Goal: Information Seeking & Learning: Learn about a topic

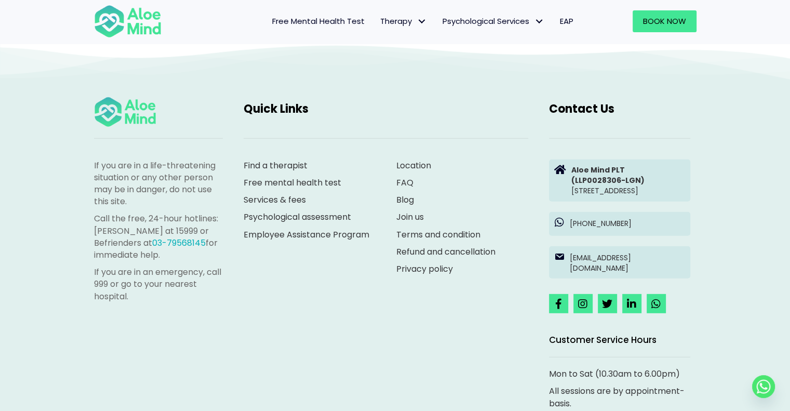
scroll to position [2914, 0]
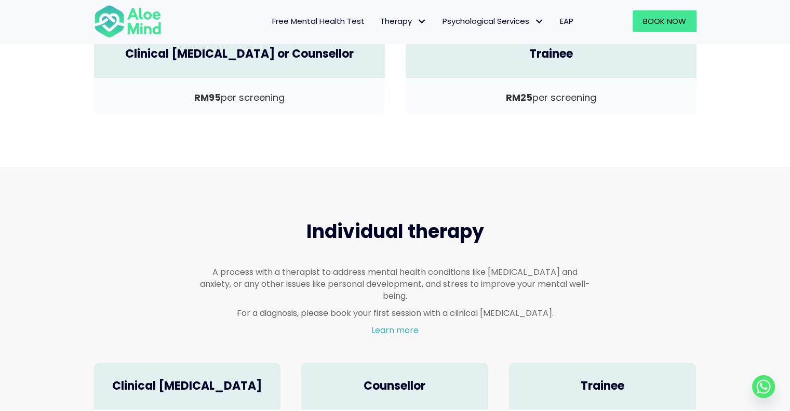
scroll to position [572, 0]
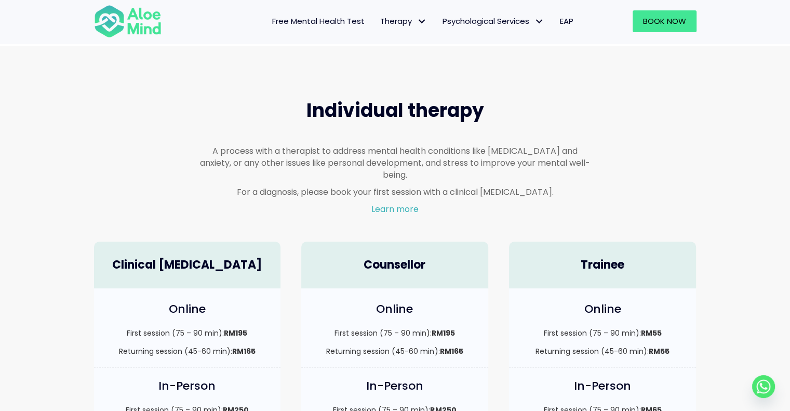
click at [128, 179] on div "Individual therapy A process with a therapist to address mental health conditio…" at bounding box center [396, 158] width 624 height 143
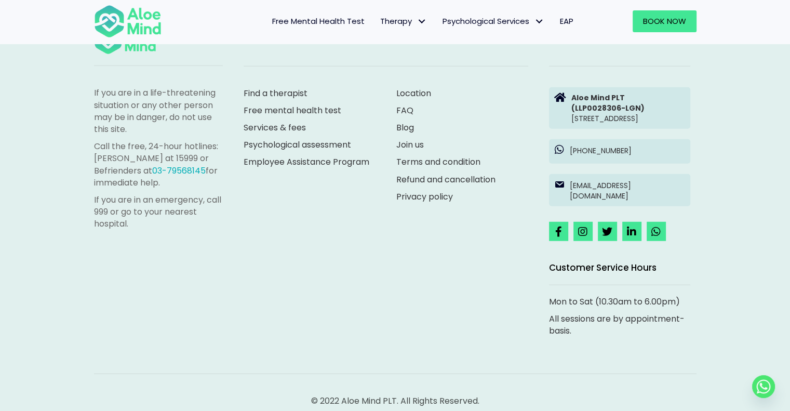
scroll to position [2960, 0]
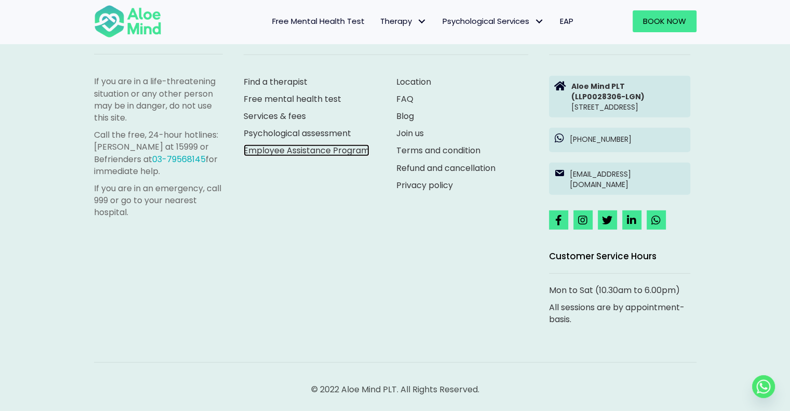
click at [288, 144] on link "Employee Assistance Program" at bounding box center [307, 150] width 126 height 12
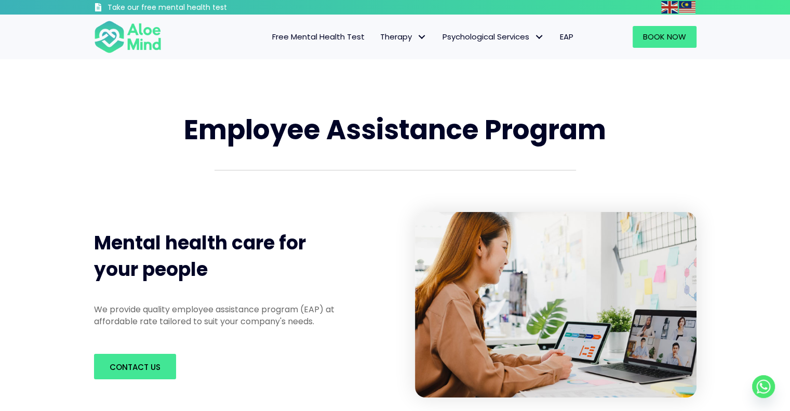
click at [752, 205] on div "Employee Assistance Program Mental health care for your people We provide quali…" at bounding box center [395, 254] width 790 height 390
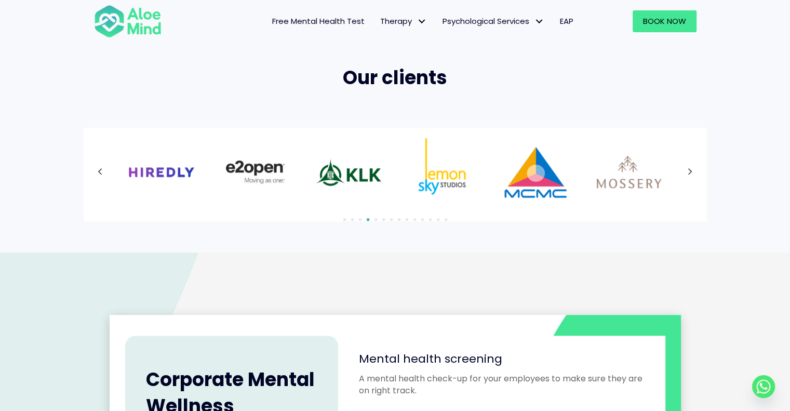
scroll to position [686, 0]
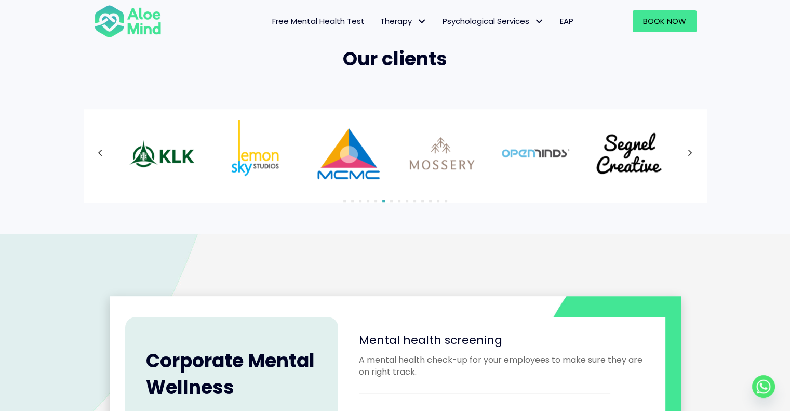
click at [691, 155] on icon at bounding box center [690, 154] width 5 height 14
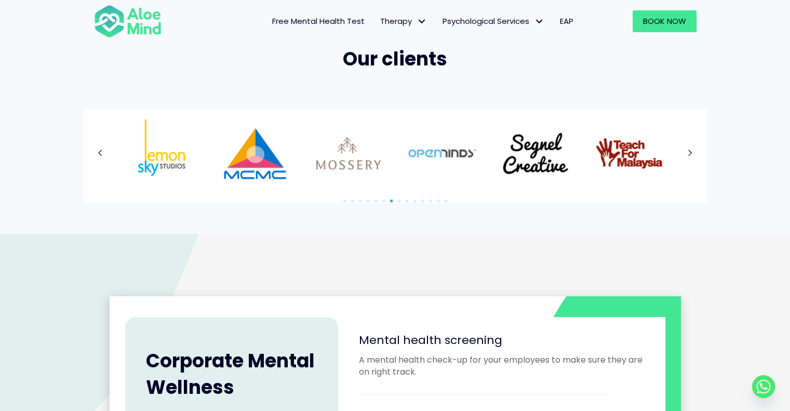
click at [691, 155] on icon at bounding box center [690, 154] width 5 height 14
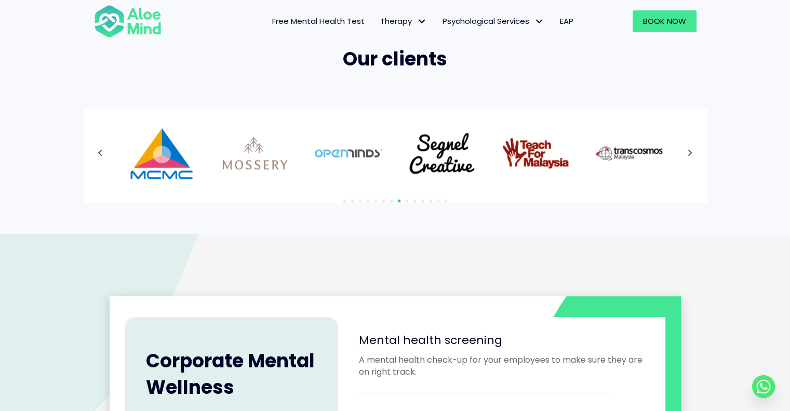
click at [691, 155] on div at bounding box center [395, 154] width 603 height 68
click at [691, 155] on icon at bounding box center [690, 154] width 5 height 14
click at [691, 155] on div at bounding box center [395, 154] width 603 height 68
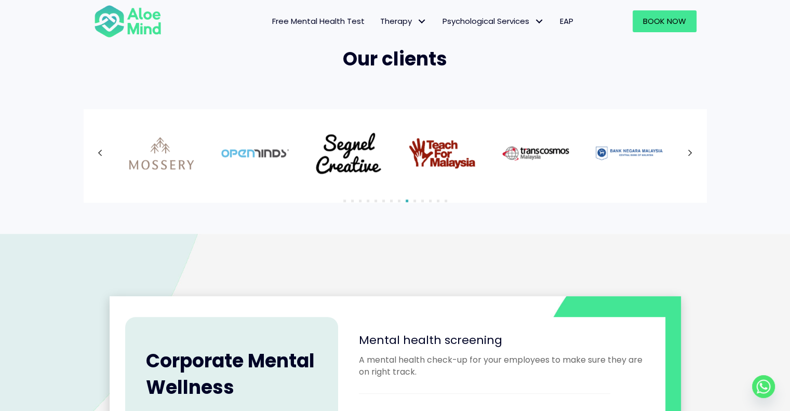
click at [691, 155] on div at bounding box center [395, 154] width 603 height 68
click at [691, 155] on icon at bounding box center [690, 154] width 5 height 14
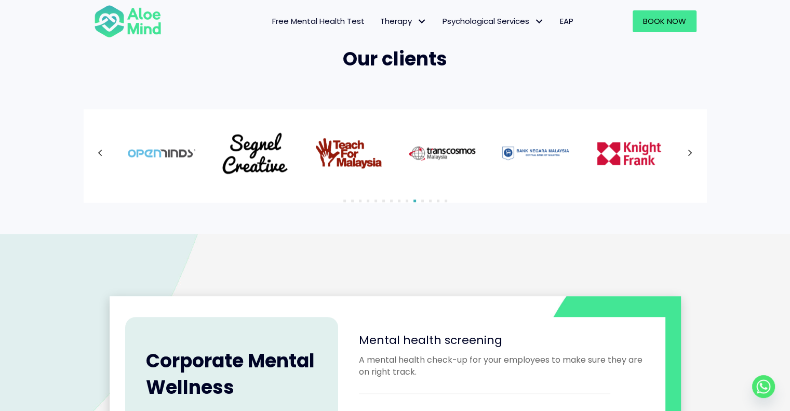
click at [691, 155] on div at bounding box center [395, 154] width 603 height 68
click at [691, 155] on icon at bounding box center [690, 154] width 5 height 14
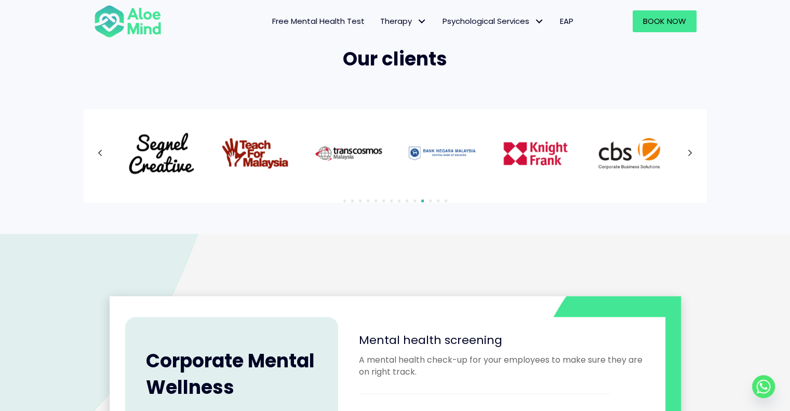
click at [691, 155] on div at bounding box center [395, 154] width 603 height 68
click at [691, 155] on icon at bounding box center [690, 154] width 5 height 14
click at [691, 155] on div at bounding box center [395, 154] width 603 height 68
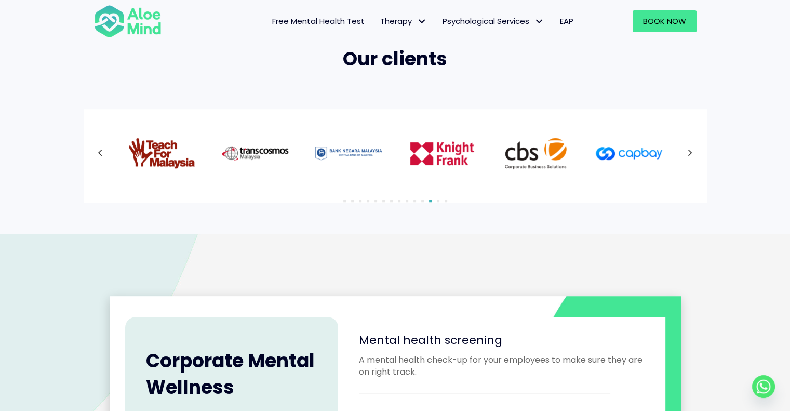
click at [691, 155] on div at bounding box center [395, 154] width 603 height 68
click at [691, 155] on icon at bounding box center [690, 154] width 5 height 14
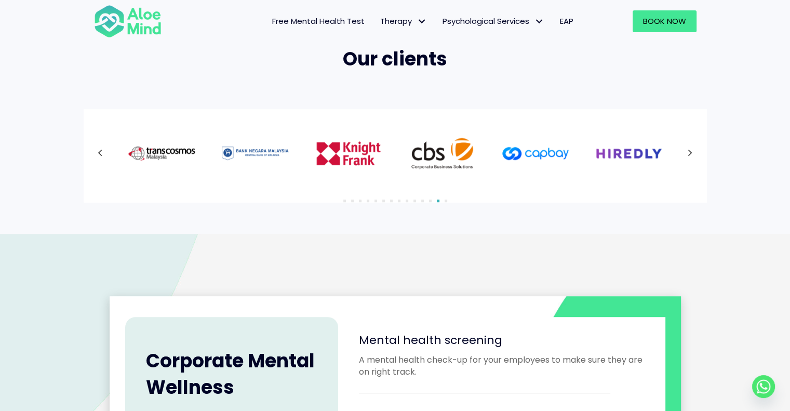
click at [691, 155] on div at bounding box center [395, 154] width 603 height 68
click at [691, 155] on icon at bounding box center [690, 154] width 5 height 14
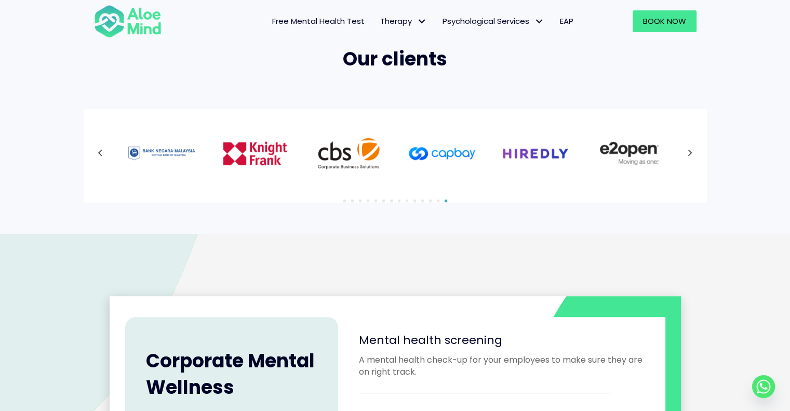
click at [691, 155] on div at bounding box center [395, 154] width 603 height 68
click at [691, 155] on icon at bounding box center [690, 154] width 5 height 14
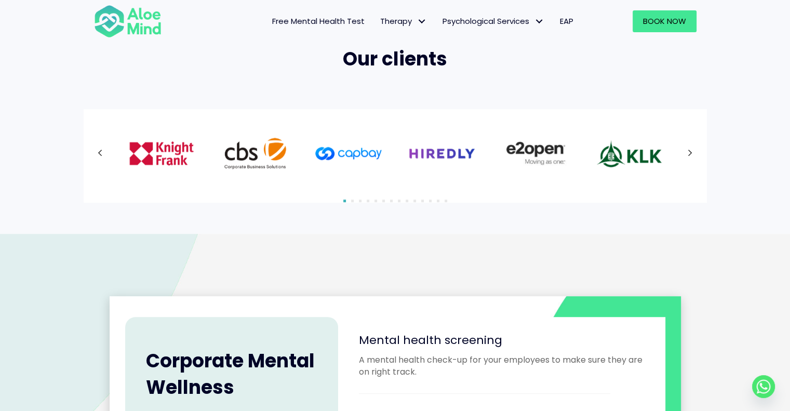
click at [691, 155] on div at bounding box center [395, 154] width 603 height 68
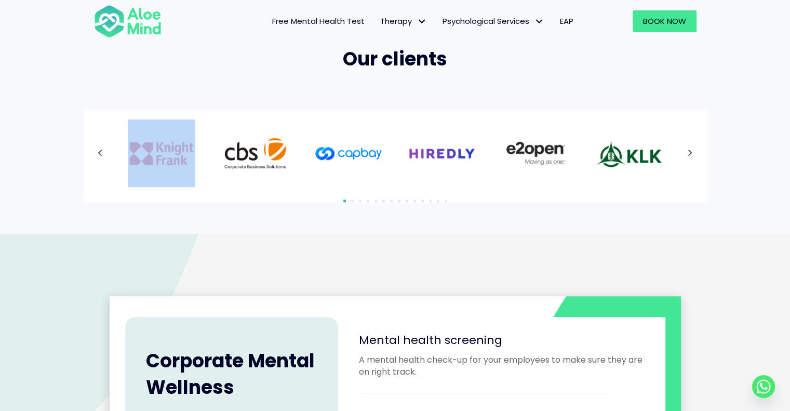
click at [691, 155] on div at bounding box center [395, 154] width 603 height 68
click at [691, 155] on icon at bounding box center [690, 154] width 5 height 14
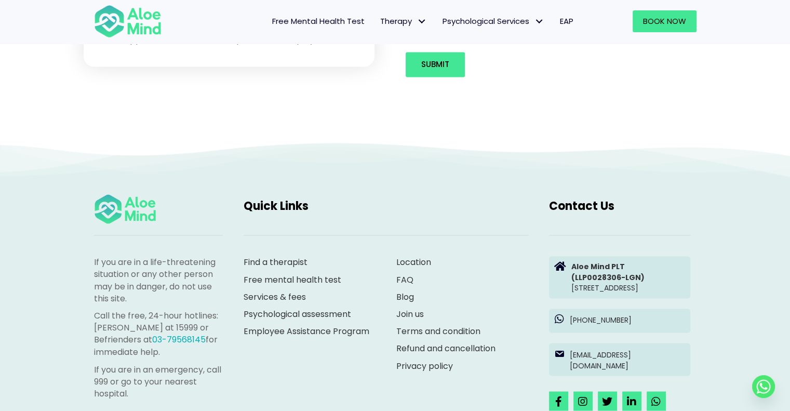
scroll to position [1621, 0]
